Goal: Information Seeking & Learning: Learn about a topic

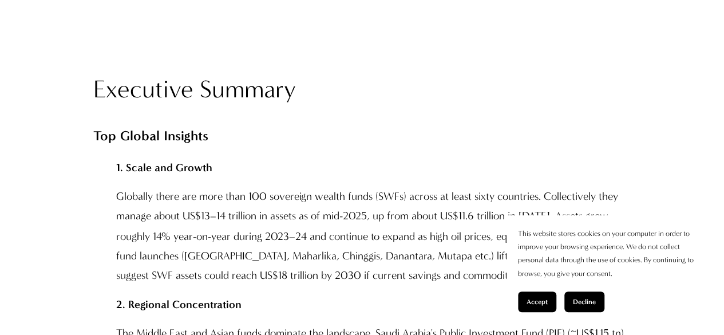
scroll to position [879, 0]
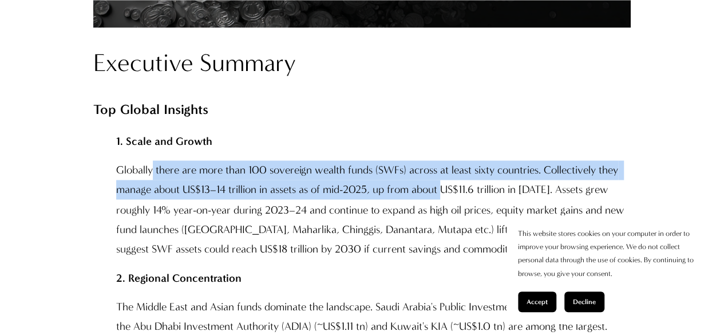
drag, startPoint x: 154, startPoint y: 172, endPoint x: 444, endPoint y: 187, distance: 290.7
click at [444, 187] on p "Globally there are more than 100 sovereign wealth funds (SWFs) across at least …" at bounding box center [373, 209] width 515 height 98
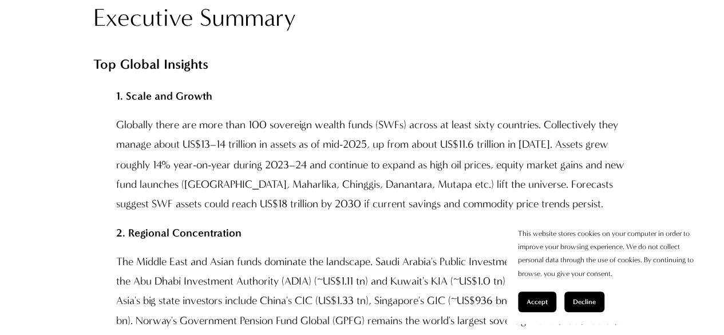
scroll to position [926, 0]
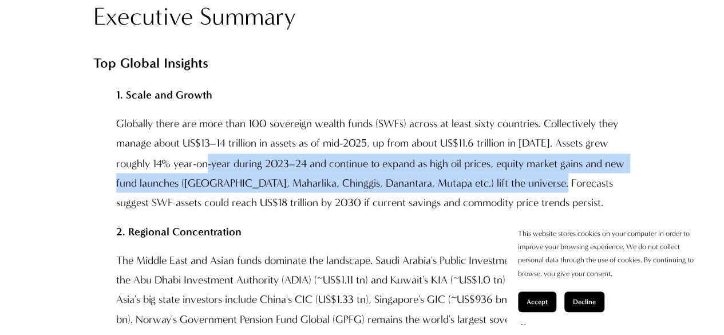
drag, startPoint x: 215, startPoint y: 157, endPoint x: 554, endPoint y: 174, distance: 338.9
click at [554, 174] on p "Globally there are more than 100 sovereign wealth funds (SWFs) across at least …" at bounding box center [373, 163] width 515 height 98
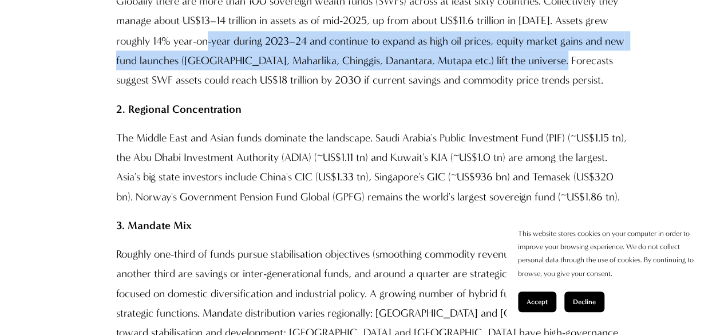
scroll to position [1052, 0]
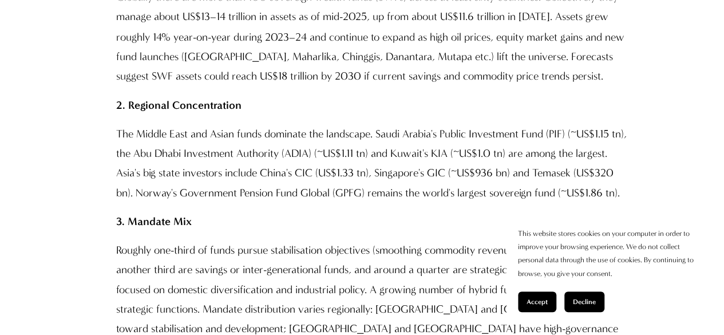
click at [188, 141] on p "The Middle East and Asian funds dominate the landscape. Saudi Arabia's Public I…" at bounding box center [373, 163] width 515 height 78
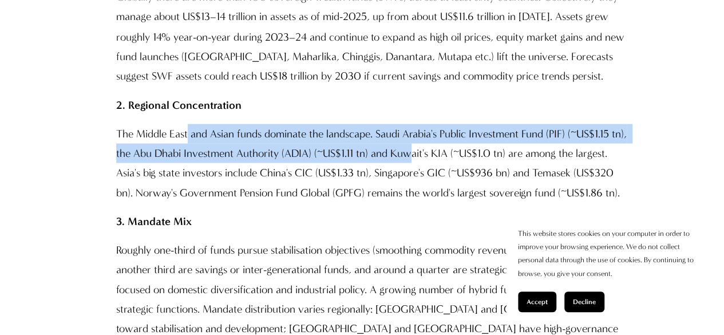
drag, startPoint x: 188, startPoint y: 141, endPoint x: 427, endPoint y: 160, distance: 239.6
click at [427, 160] on p "The Middle East and Asian funds dominate the landscape. Saudi Arabia's Public I…" at bounding box center [373, 163] width 515 height 78
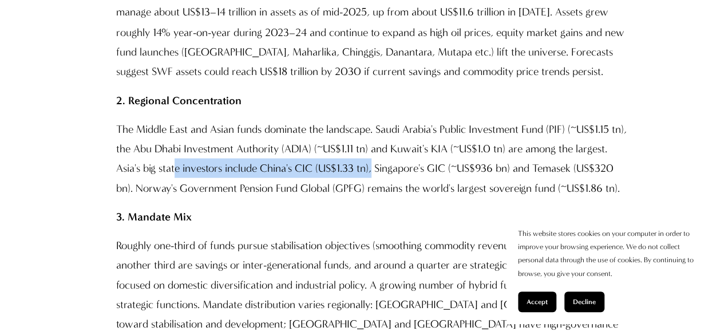
drag, startPoint x: 177, startPoint y: 168, endPoint x: 373, endPoint y: 164, distance: 196.5
click at [373, 164] on p "The Middle East and Asian funds dominate the landscape. Saudi Arabia's Public I…" at bounding box center [373, 158] width 515 height 78
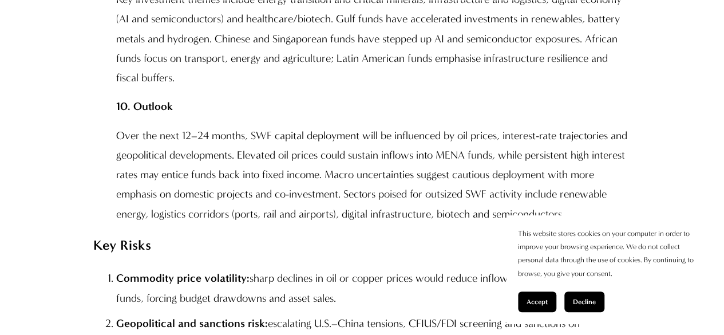
scroll to position [2218, 0]
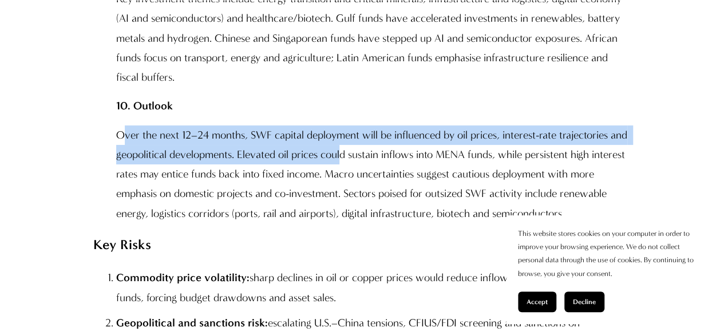
drag, startPoint x: 126, startPoint y: 96, endPoint x: 363, endPoint y: 126, distance: 239.0
click at [363, 126] on p "Over the next 12–24 months, SWF capital deployment will be influenced by oil pr…" at bounding box center [373, 174] width 515 height 98
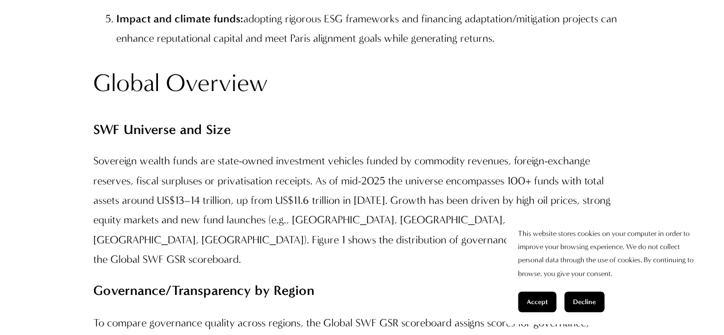
scroll to position [2939, 0]
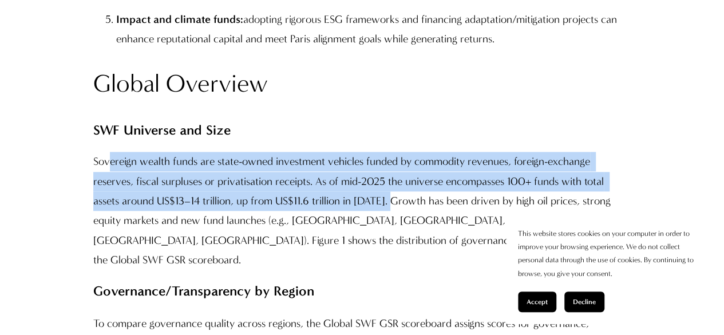
drag, startPoint x: 108, startPoint y: 104, endPoint x: 397, endPoint y: 151, distance: 293.1
click at [397, 152] on p "Sovereign wealth funds are state-owned investment vehicles funded by commodity …" at bounding box center [362, 211] width 538 height 118
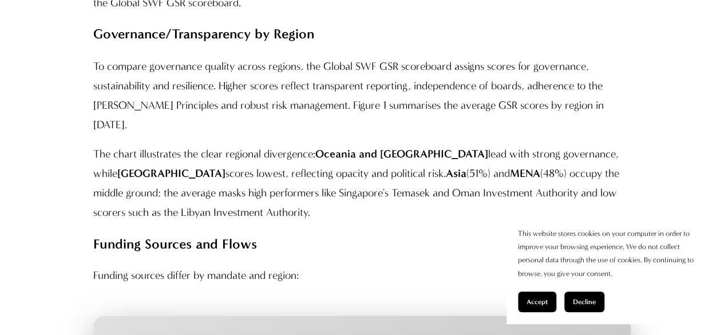
scroll to position [3176, 0]
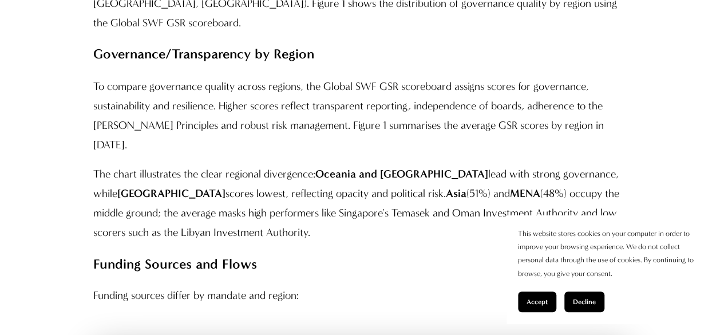
click at [209, 164] on p "The chart illustrates the clear regional divergence: Oceania and Europe lead wi…" at bounding box center [362, 203] width 538 height 78
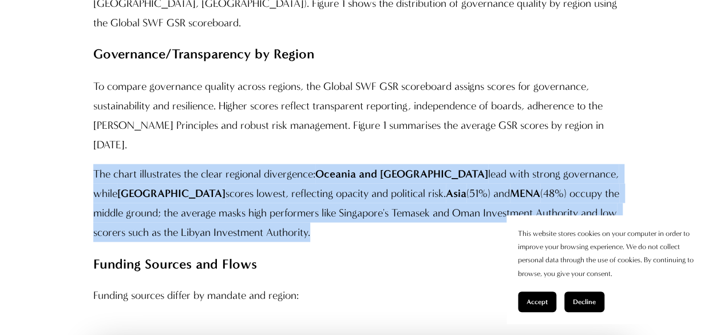
click at [209, 164] on p "The chart illustrates the clear regional divergence: Oceania and Europe lead wi…" at bounding box center [362, 203] width 538 height 78
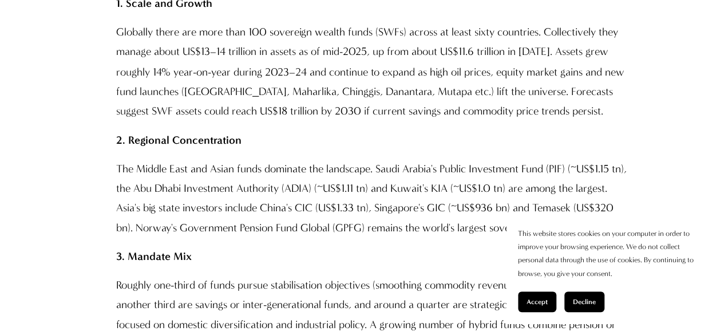
scroll to position [1082, 0]
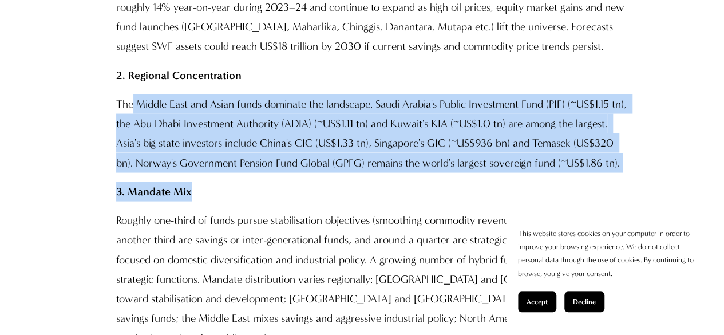
drag, startPoint x: 134, startPoint y: 104, endPoint x: 523, endPoint y: 186, distance: 398.0
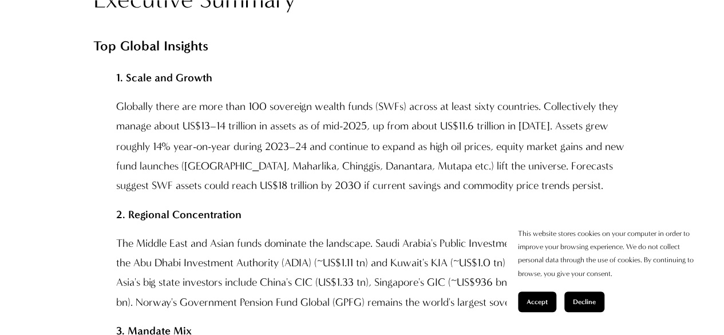
scroll to position [944, 0]
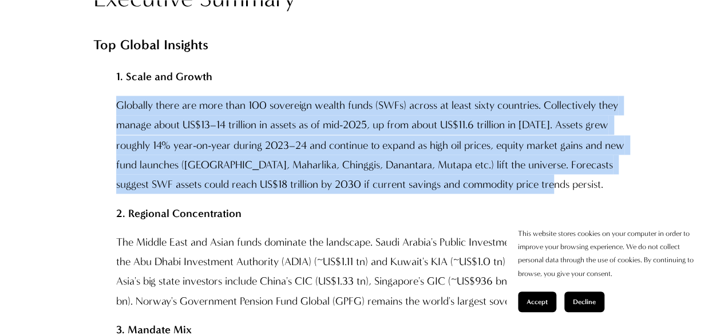
drag, startPoint x: 119, startPoint y: 104, endPoint x: 577, endPoint y: 185, distance: 465.3
click at [577, 185] on p "Globally there are more than 100 sovereign wealth funds (SWFs) across at least …" at bounding box center [373, 145] width 515 height 98
copy p "Globally there are more than 100 sovereign wealth funds (SWFs) across at least …"
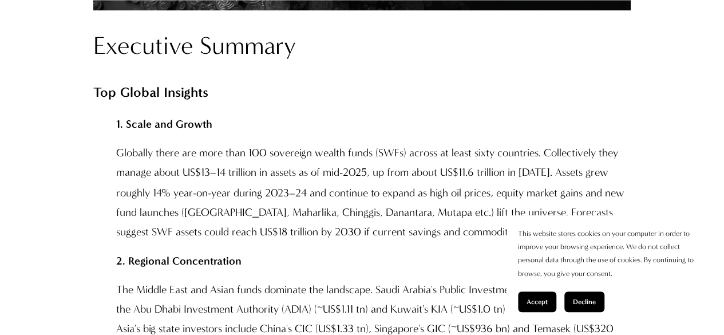
scroll to position [904, 0]
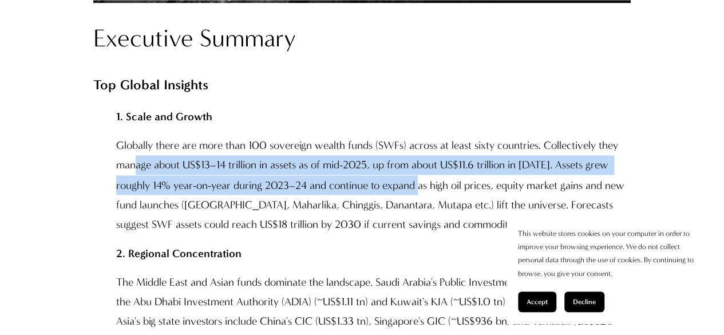
drag, startPoint x: 133, startPoint y: 166, endPoint x: 429, endPoint y: 184, distance: 296.1
click at [429, 184] on p "Globally there are more than 100 sovereign wealth funds (SWFs) across at least …" at bounding box center [373, 185] width 515 height 98
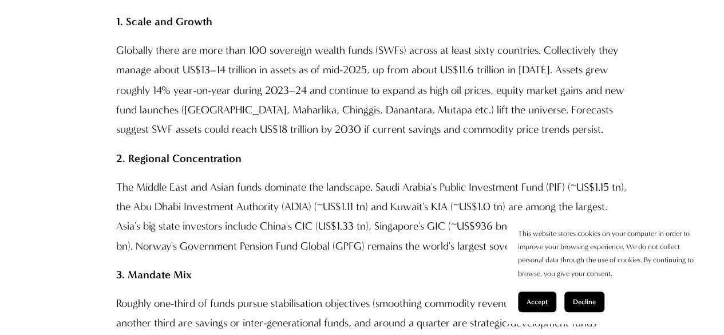
scroll to position [1010, 0]
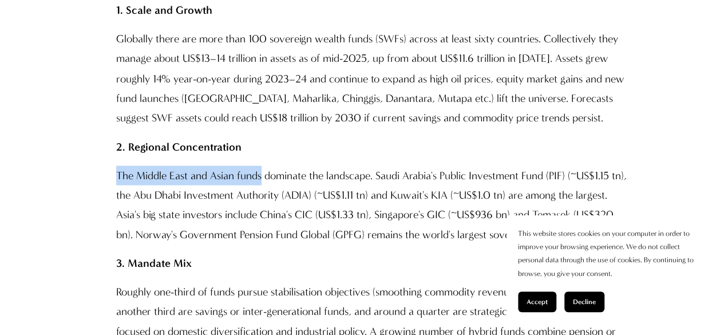
drag, startPoint x: 118, startPoint y: 177, endPoint x: 265, endPoint y: 174, distance: 146.6
click at [265, 174] on p "The Middle East and Asian funds dominate the landscape. Saudi Arabia's Public I…" at bounding box center [373, 205] width 515 height 78
copy p "The Middle East and Asian funds"
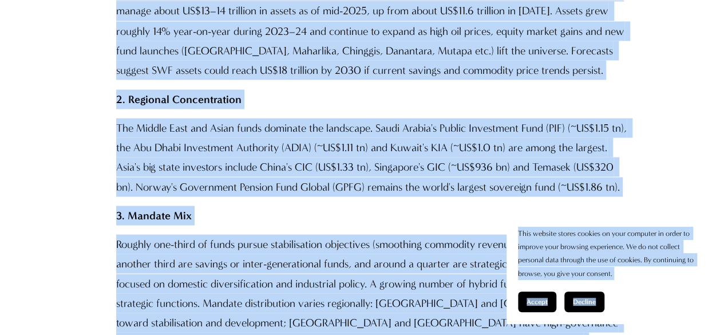
scroll to position [1072, 0]
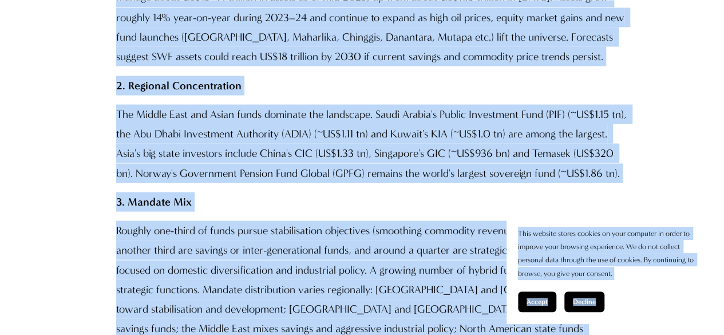
copy div "This website stores cookies on your computer in order to improve your browsing …"
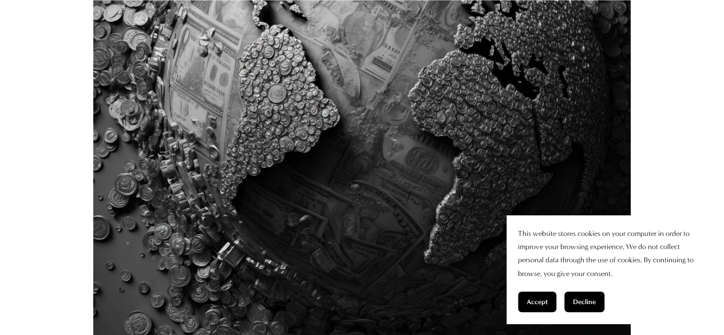
scroll to position [0, 0]
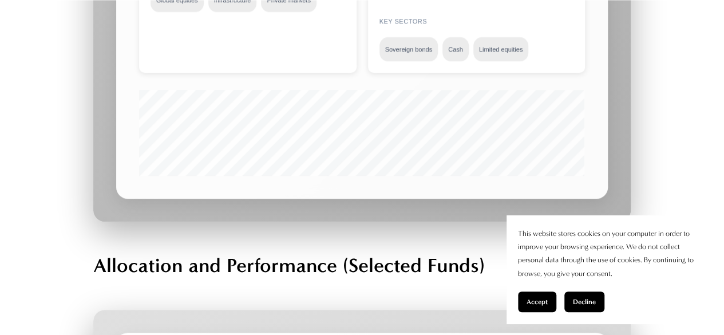
scroll to position [15471, 0]
drag, startPoint x: 77, startPoint y: 223, endPoint x: 226, endPoint y: 292, distance: 164.8
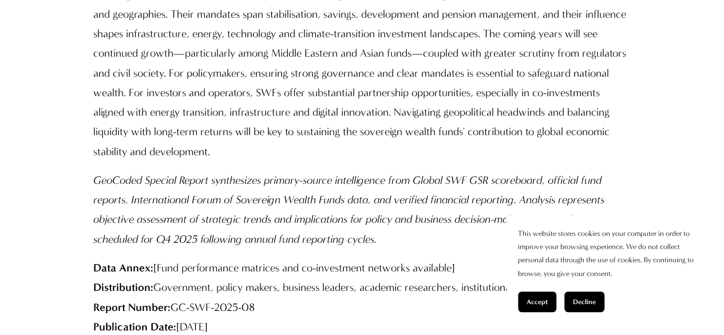
scroll to position [20125, 0]
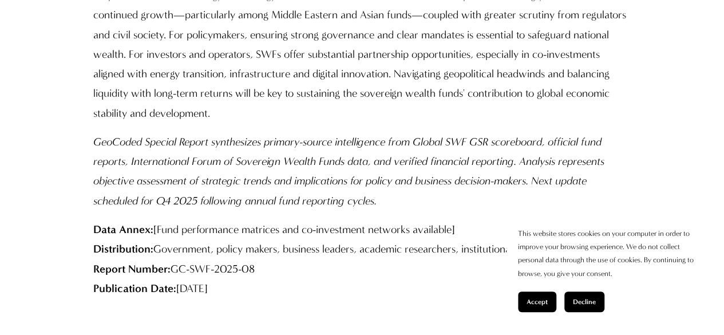
drag, startPoint x: 139, startPoint y: 174, endPoint x: 400, endPoint y: 200, distance: 262.4
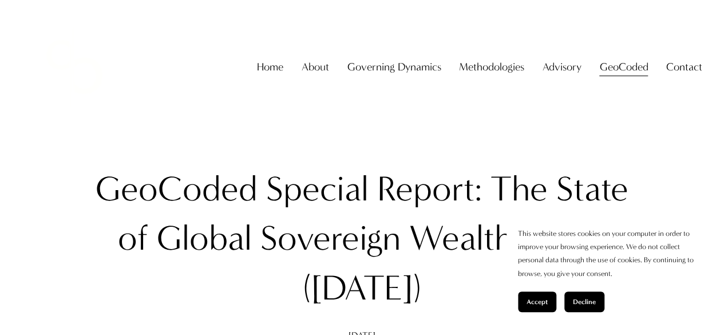
scroll to position [40, 0]
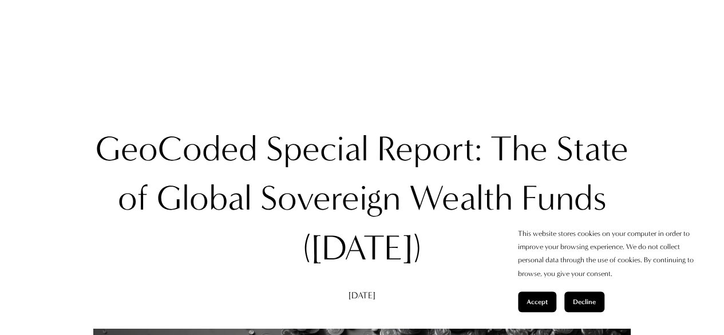
drag, startPoint x: 134, startPoint y: 149, endPoint x: 503, endPoint y: 250, distance: 382.8
click at [503, 250] on h1 "GeoCoded Special Report: The State of Global Sovereign Wealth Funds ([DATE])" at bounding box center [362, 198] width 538 height 148
copy h1 "GeoCoded Special Report: The State of Global Sovereign Wealth Funds ([DATE]"
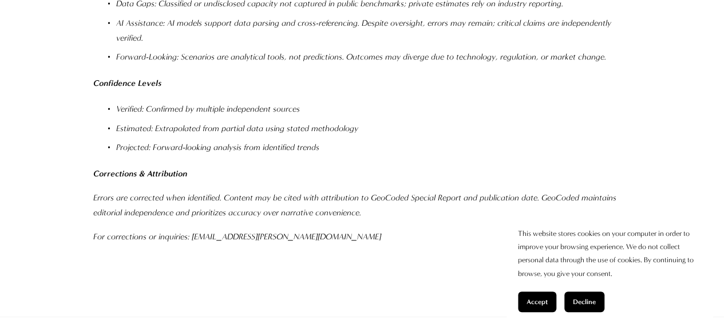
scroll to position [20808, 0]
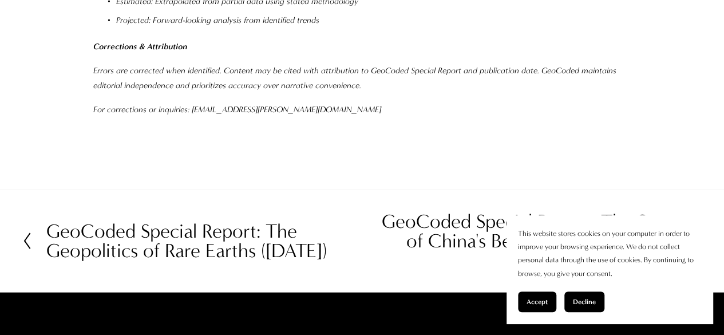
copy p "[PERSON_NAME] & Co."
drag, startPoint x: 139, startPoint y: 293, endPoint x: 268, endPoint y: 293, distance: 129.4
drag, startPoint x: 141, startPoint y: 293, endPoint x: 255, endPoint y: 300, distance: 114.8
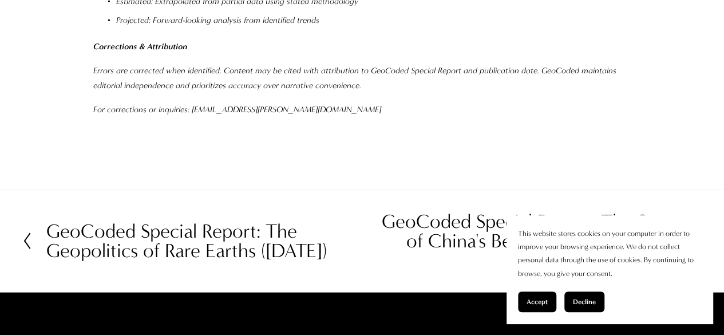
copy p "[PERSON_NAME] & Co"
